Goal: Find specific page/section: Find specific page/section

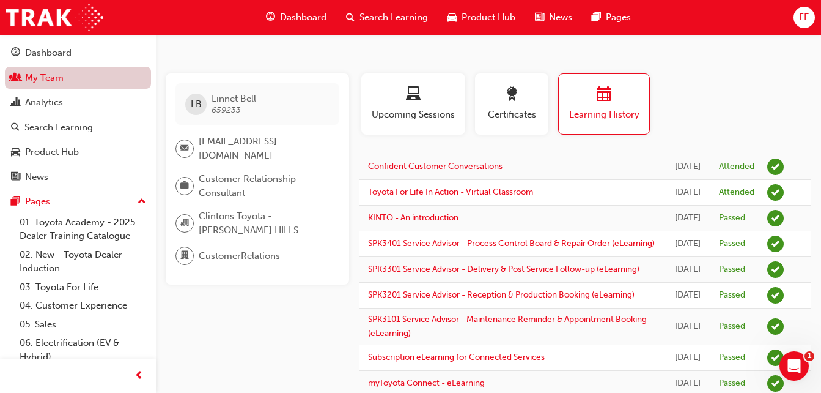
click at [61, 79] on link "My Team" at bounding box center [78, 78] width 146 height 23
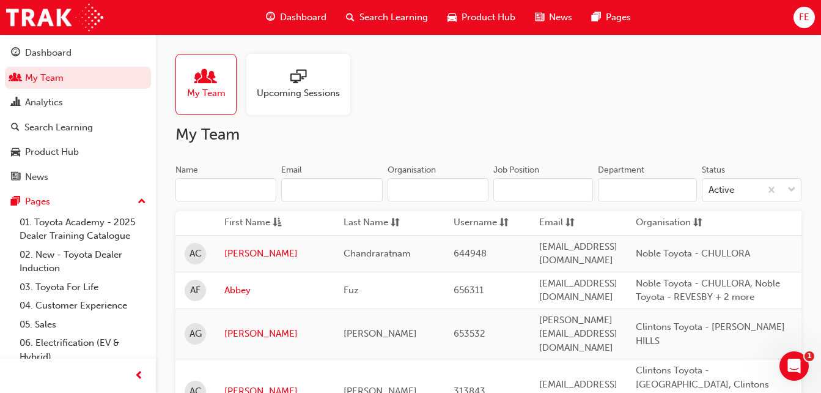
click at [228, 188] on input "Name" at bounding box center [226, 189] width 101 height 23
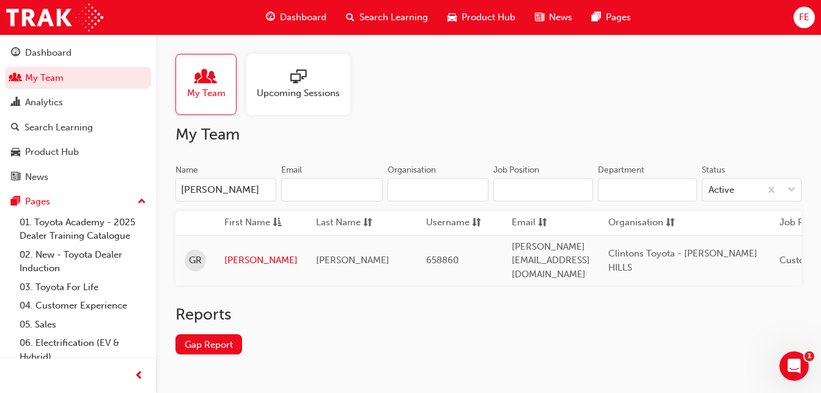
type input "[PERSON_NAME]"
click at [241, 253] on link "[PERSON_NAME]" at bounding box center [260, 260] width 73 height 14
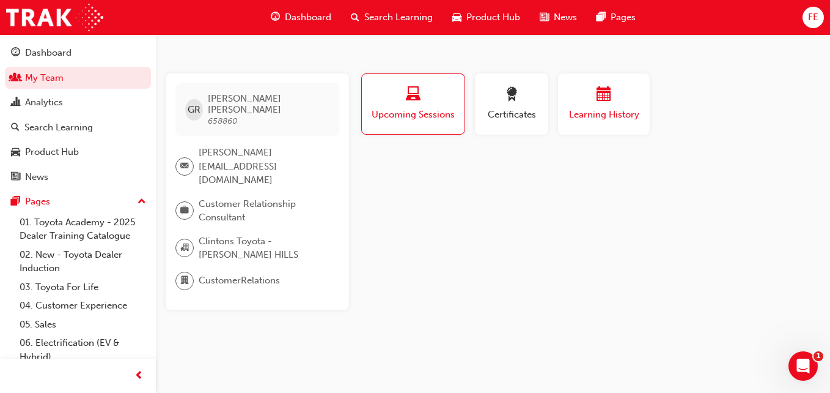
click at [613, 103] on div "button" at bounding box center [603, 96] width 73 height 19
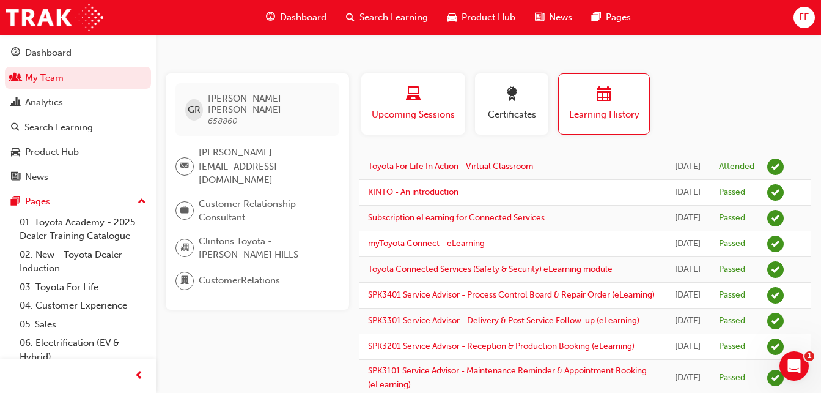
click at [409, 113] on span "Upcoming Sessions" at bounding box center [414, 115] width 86 height 14
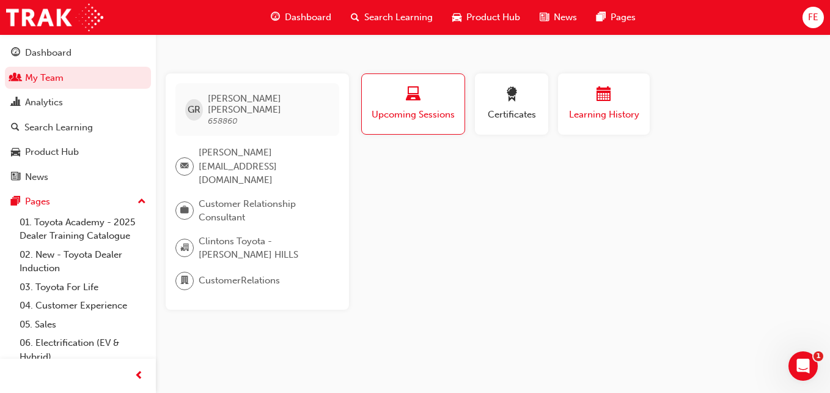
click at [602, 105] on div "Learning History" at bounding box center [603, 104] width 73 height 35
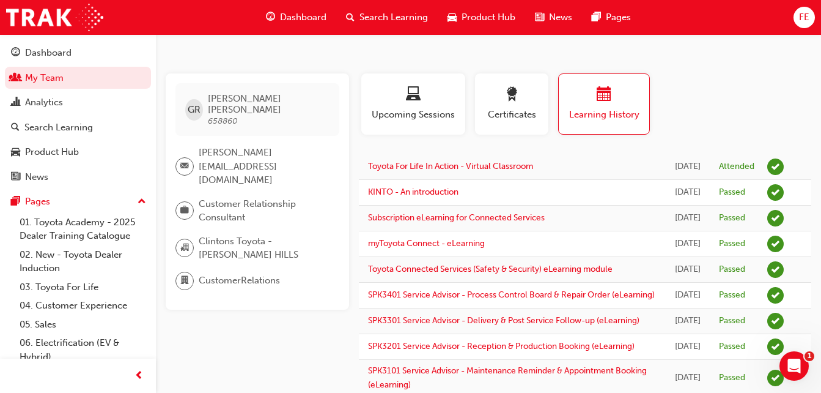
click at [21, 125] on div "Search Learning" at bounding box center [78, 127] width 134 height 15
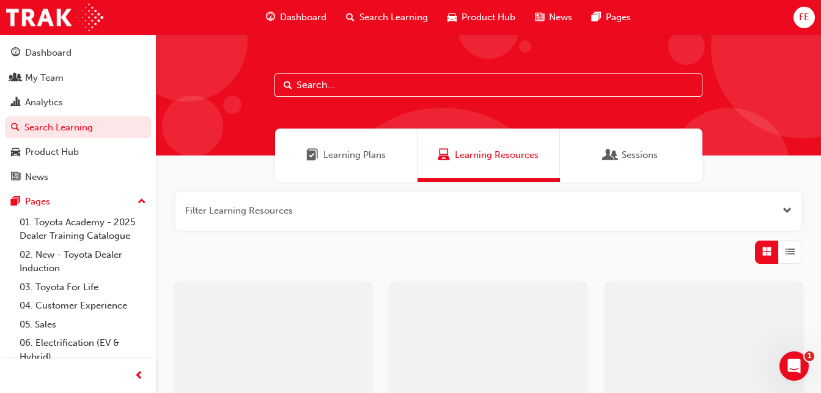
click at [317, 94] on input "text" at bounding box center [489, 84] width 428 height 23
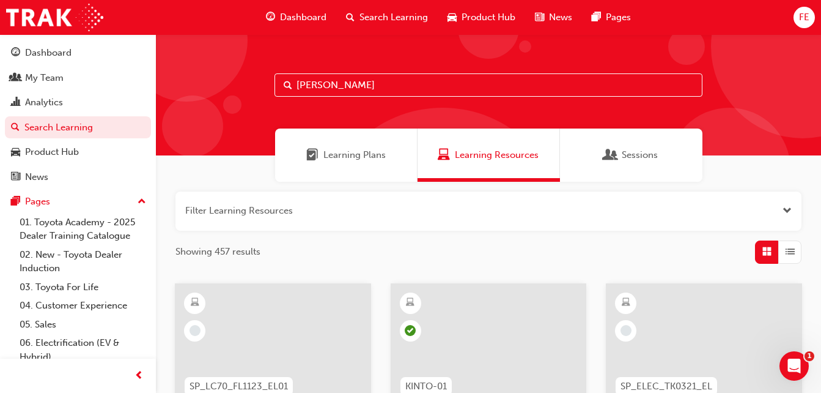
type input "[PERSON_NAME]"
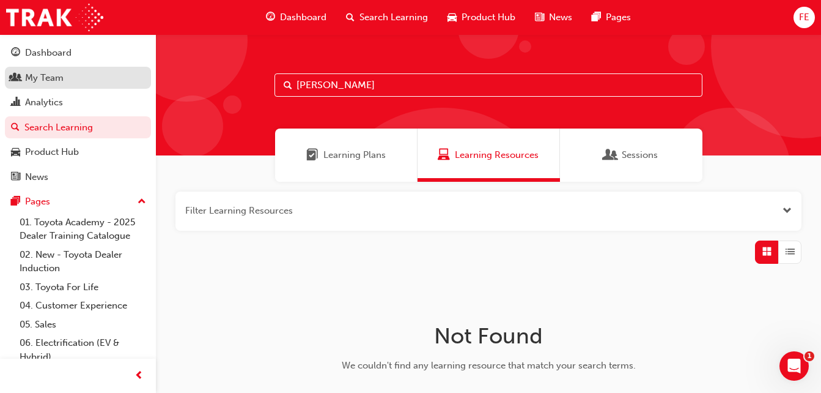
click at [57, 76] on div "My Team" at bounding box center [44, 78] width 39 height 14
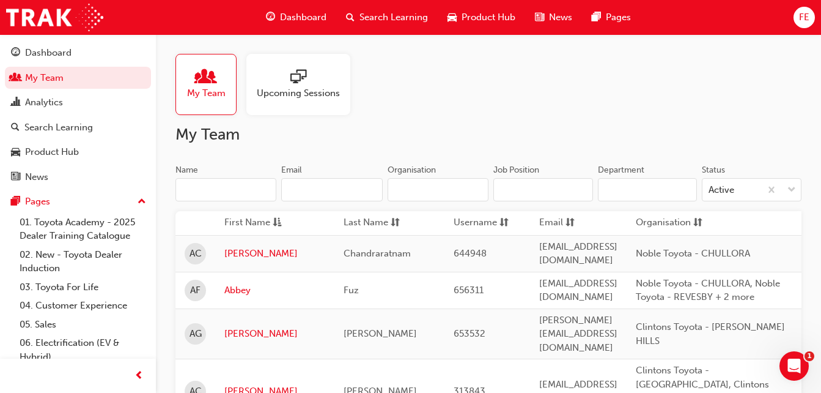
click at [246, 185] on input "Name" at bounding box center [226, 189] width 101 height 23
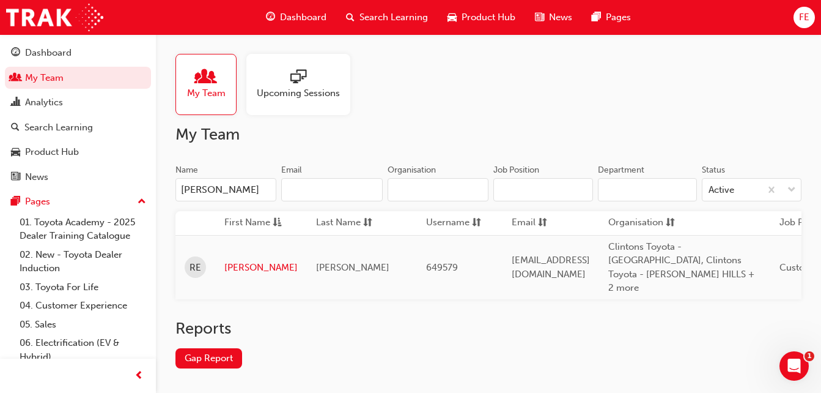
type input "[PERSON_NAME]"
click at [246, 251] on td "[PERSON_NAME]" at bounding box center [261, 267] width 92 height 64
click at [246, 261] on link "[PERSON_NAME]" at bounding box center [260, 268] width 73 height 14
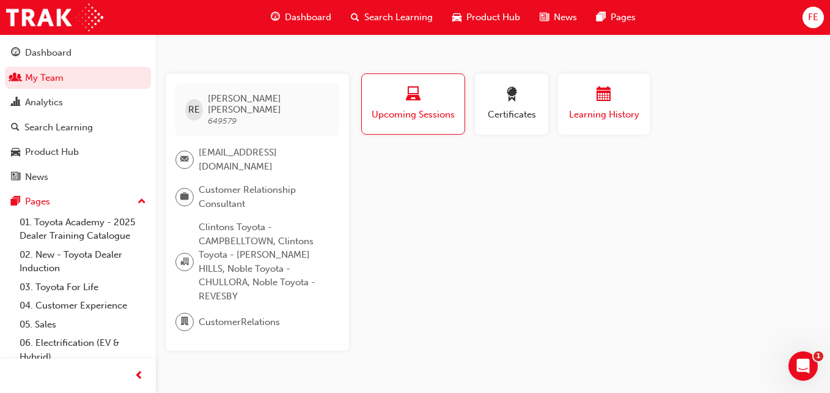
click at [608, 97] on span "calendar-icon" at bounding box center [604, 95] width 15 height 17
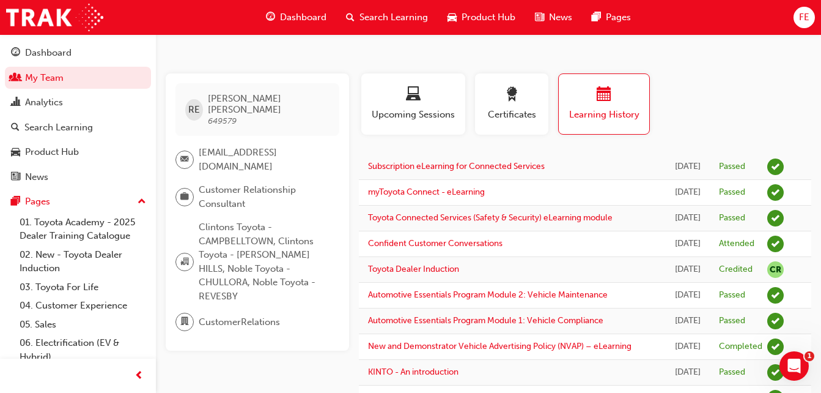
click at [714, 78] on div "Profile Upcoming Sessions Certificates Learning History" at bounding box center [585, 108] width 477 height 71
